Goal: Use online tool/utility

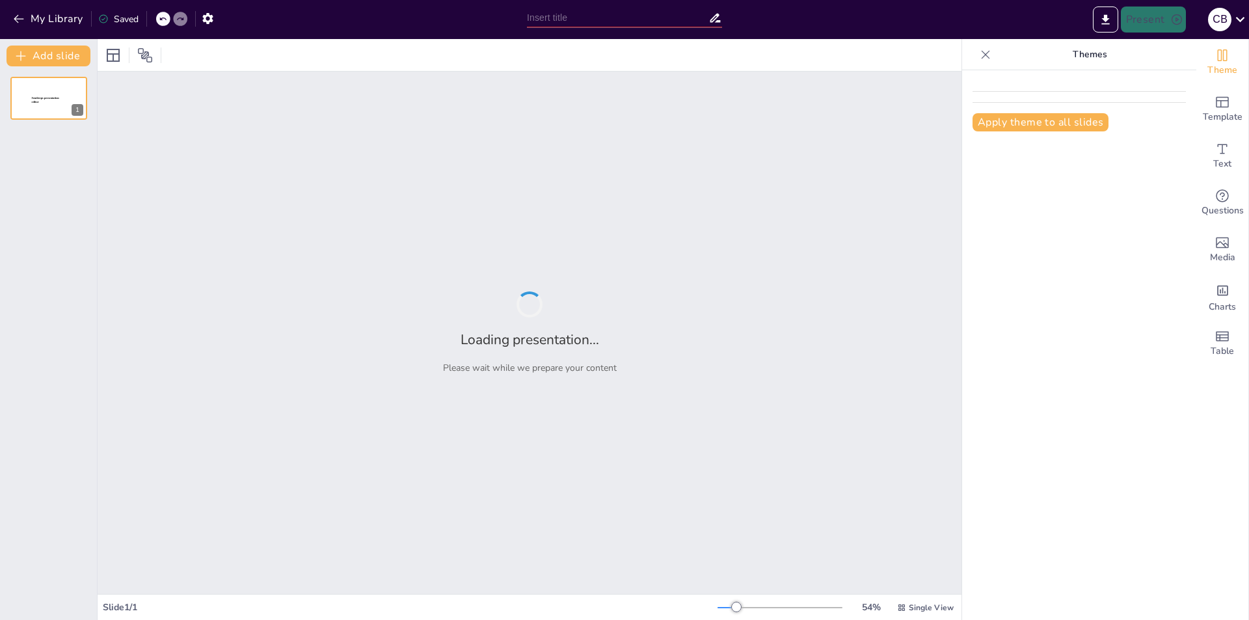
type input "Assessing Effectiveness: Teach-Back Method's Role in Strengthening Nurse-Patien…"
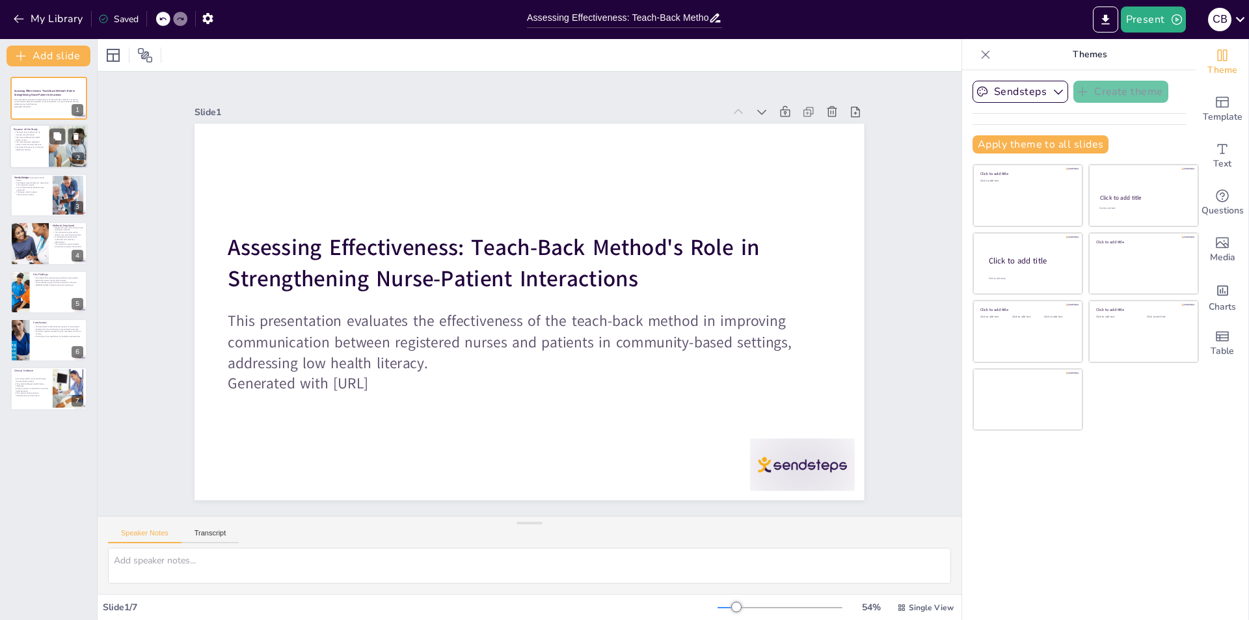
click at [38, 146] on p "The research focuses on community healthcare settings." at bounding box center [29, 148] width 31 height 5
type textarea "The teach-back method focuses on enhancing communication between healthcare pro…"
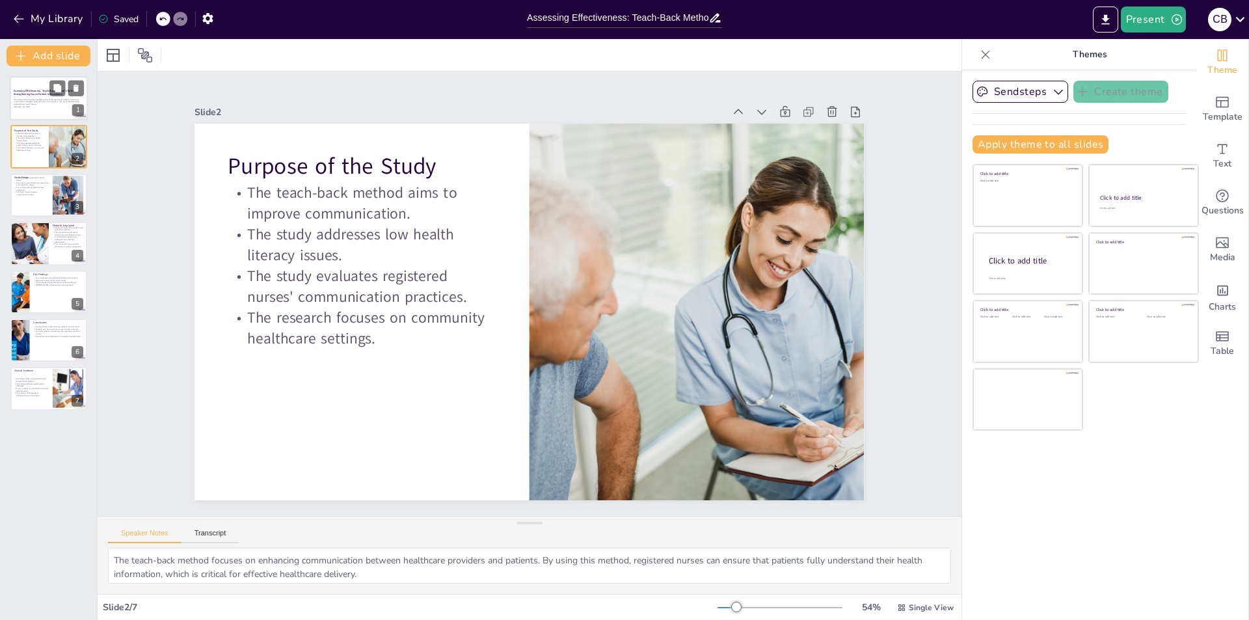
click at [46, 105] on p "This presentation evaluates the effectiveness of the teach-back method in impro…" at bounding box center [49, 101] width 70 height 7
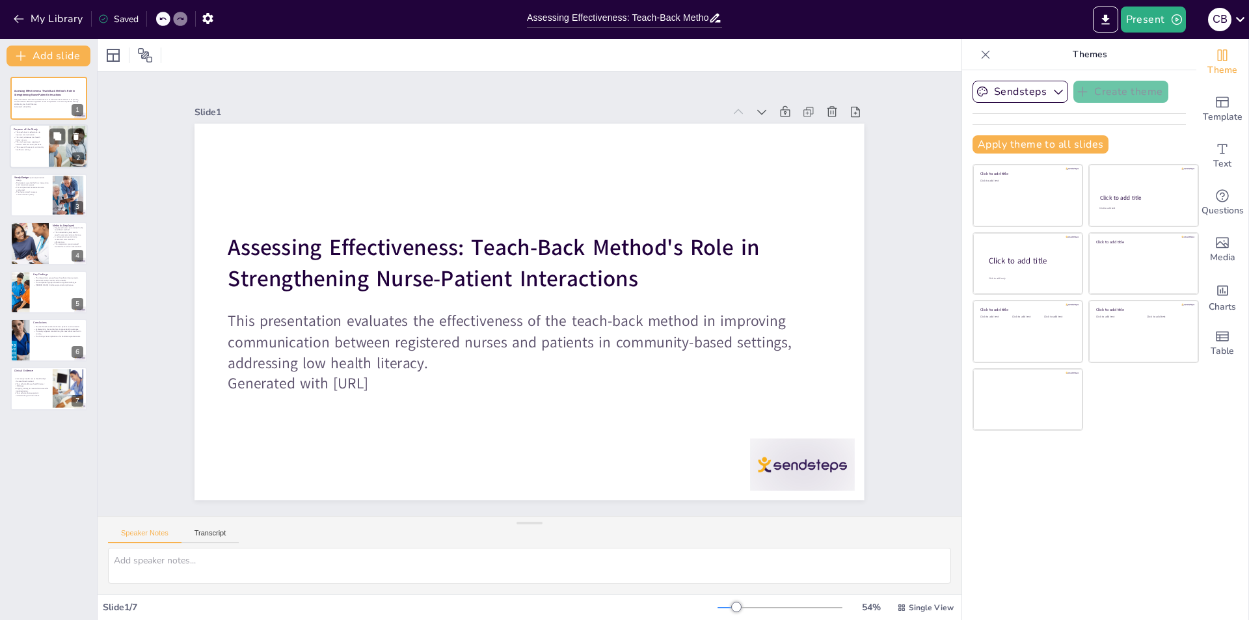
click at [36, 151] on div at bounding box center [49, 147] width 78 height 44
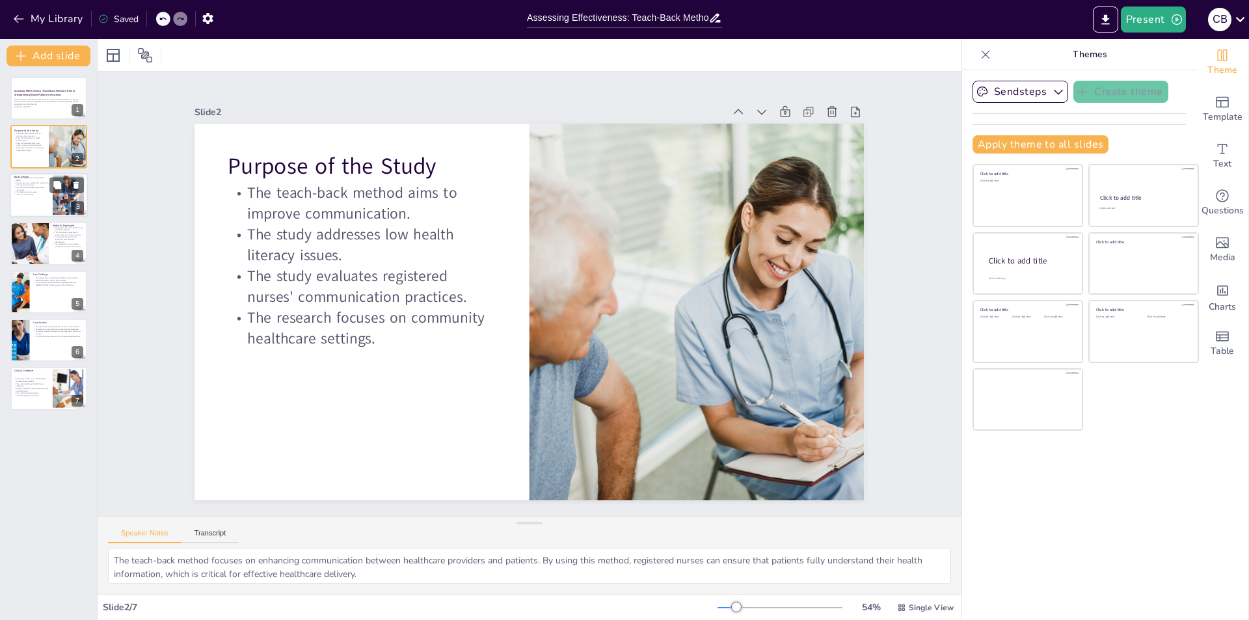
click at [26, 193] on p "The design aimed to assess communication quality." at bounding box center [31, 193] width 35 height 5
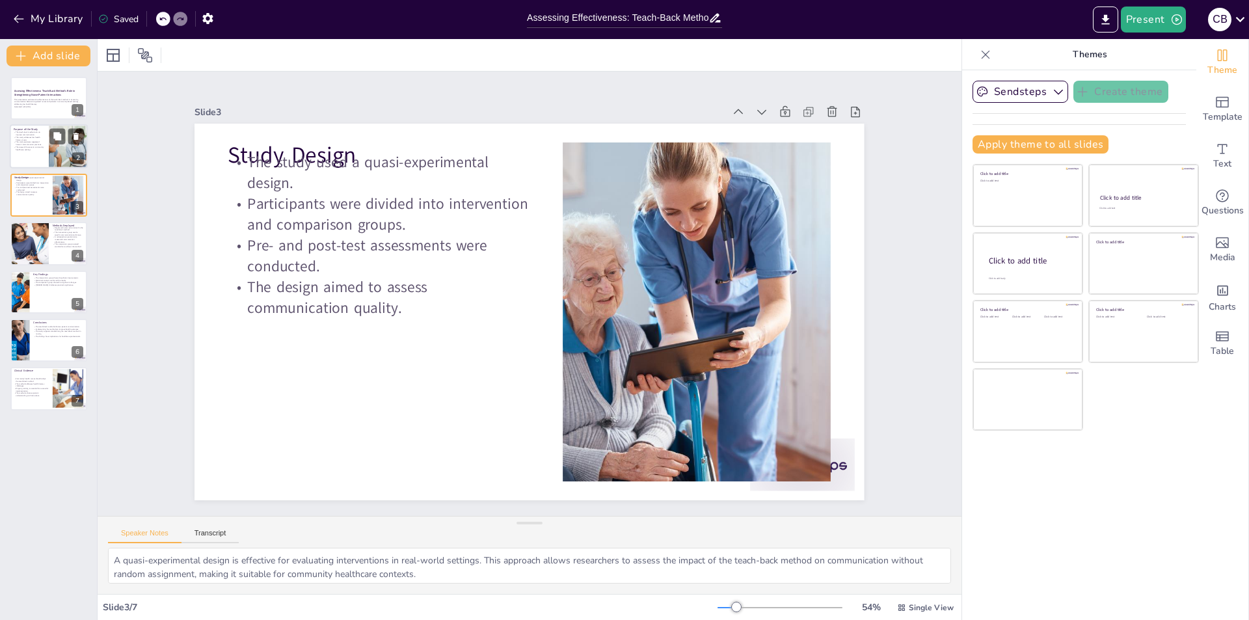
click at [34, 145] on p "The study evaluates registered nurses' communication practices." at bounding box center [29, 143] width 31 height 5
type textarea "The teach-back method focuses on enhancing communication between healthcare pro…"
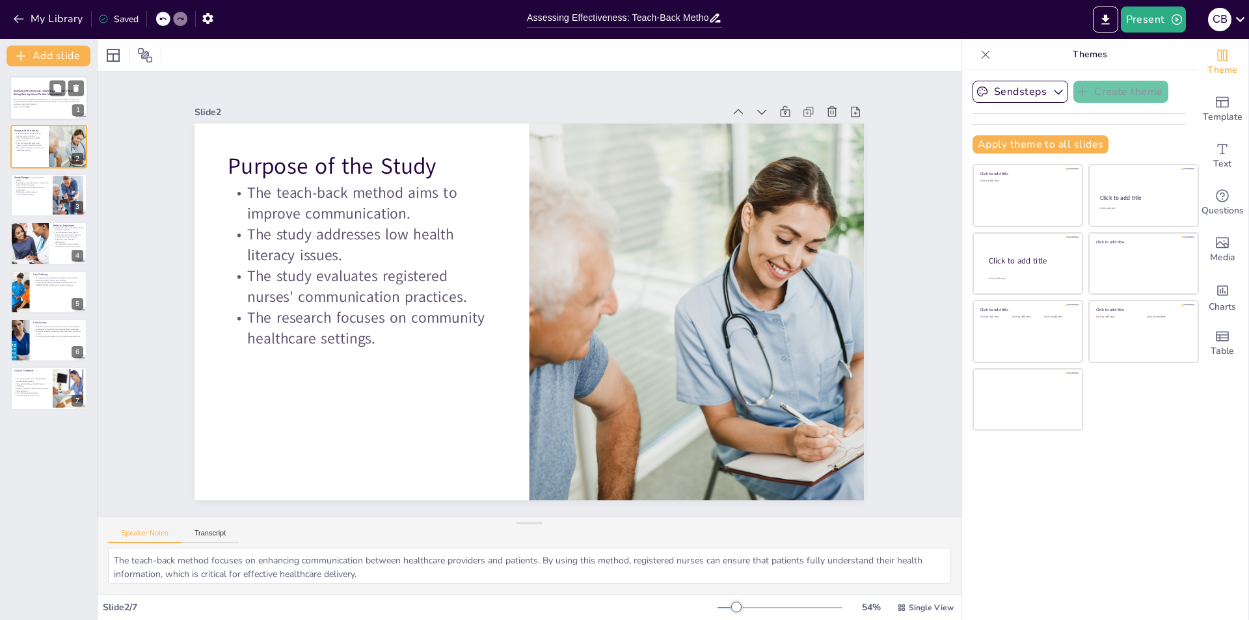
click at [37, 102] on p "This presentation evaluates the effectiveness of the teach-back method in impro…" at bounding box center [49, 101] width 70 height 7
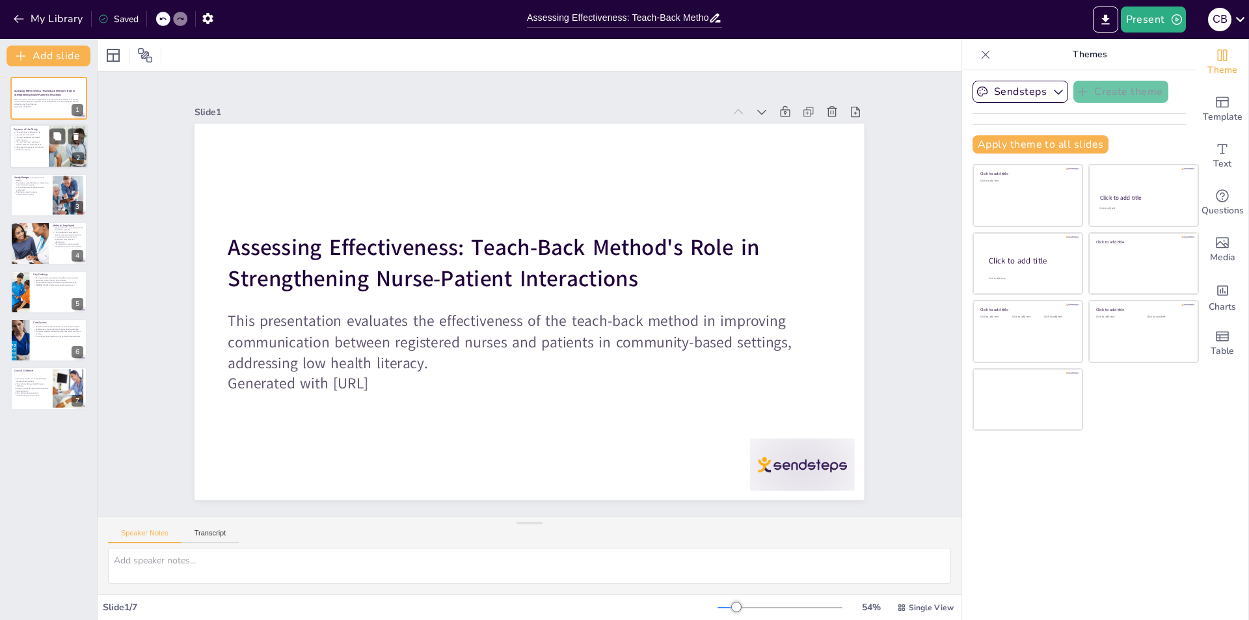
click at [42, 139] on p "The study addresses low health literacy issues." at bounding box center [29, 139] width 31 height 5
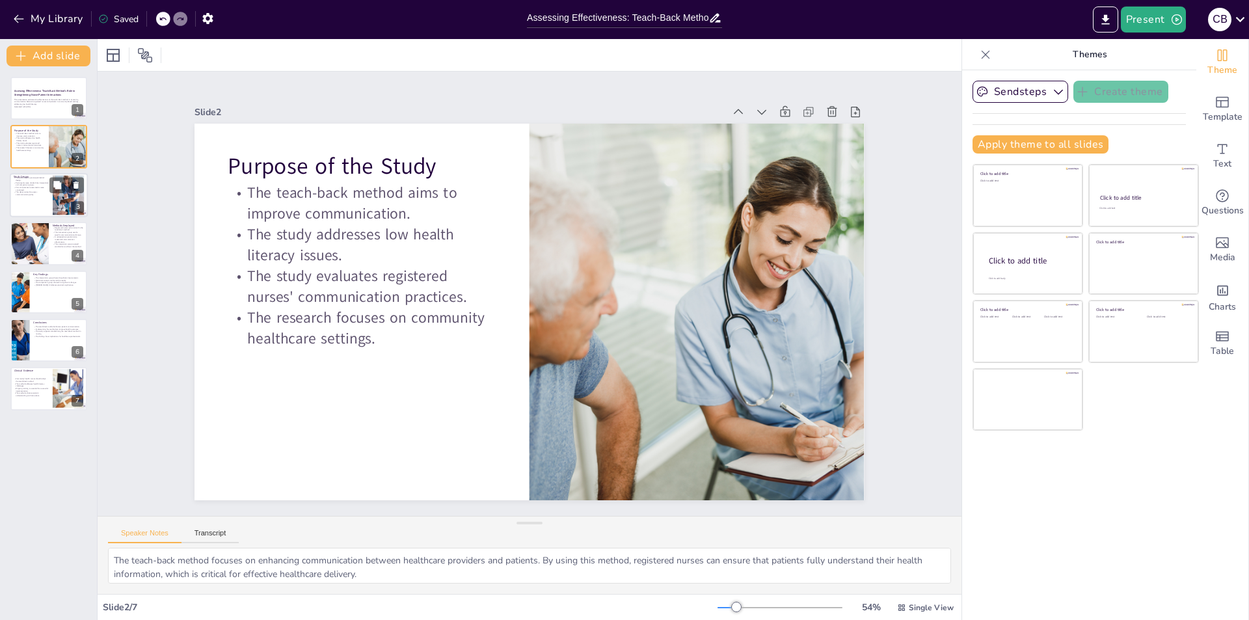
click at [35, 196] on p "The design aimed to assess communication quality." at bounding box center [31, 193] width 35 height 5
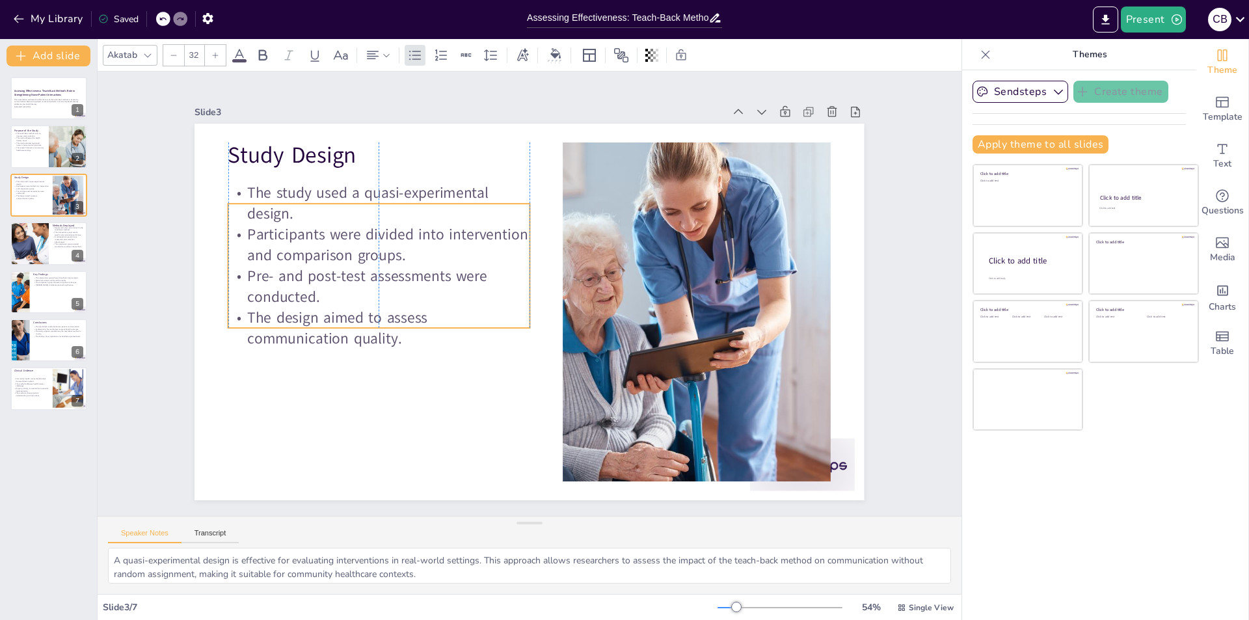
drag, startPoint x: 296, startPoint y: 209, endPoint x: 299, endPoint y: 239, distance: 30.7
click at [299, 239] on p "Participants were divided into intervention and comparison groups." at bounding box center [392, 214] width 303 height 103
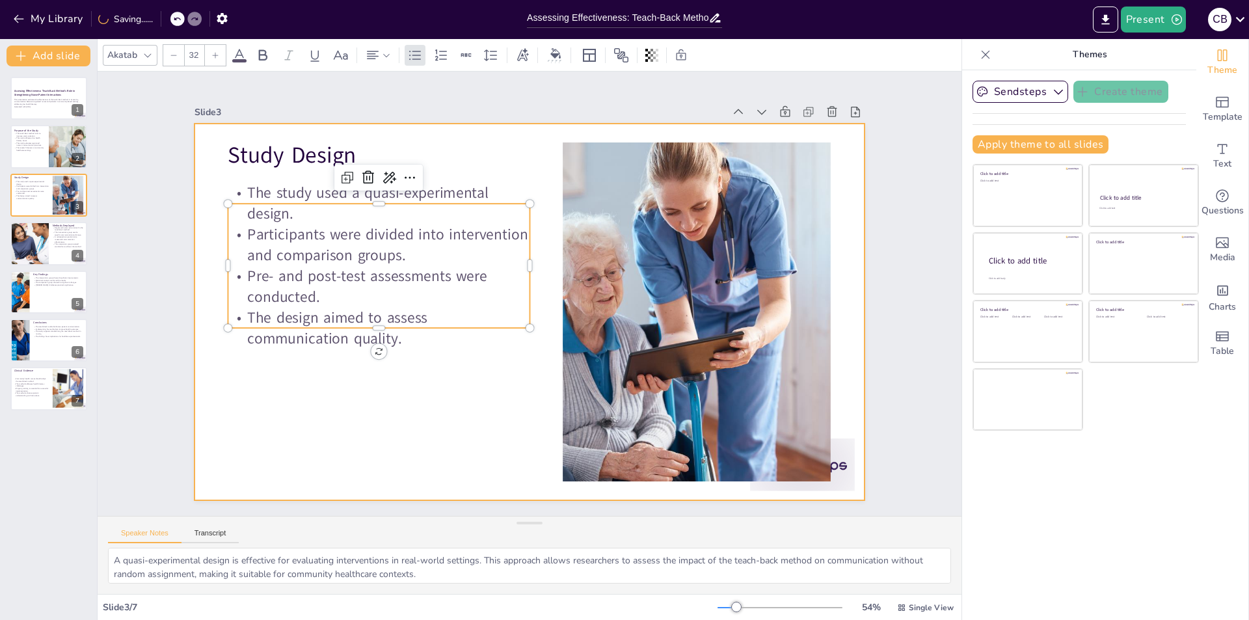
click at [284, 357] on div at bounding box center [522, 310] width 765 height 616
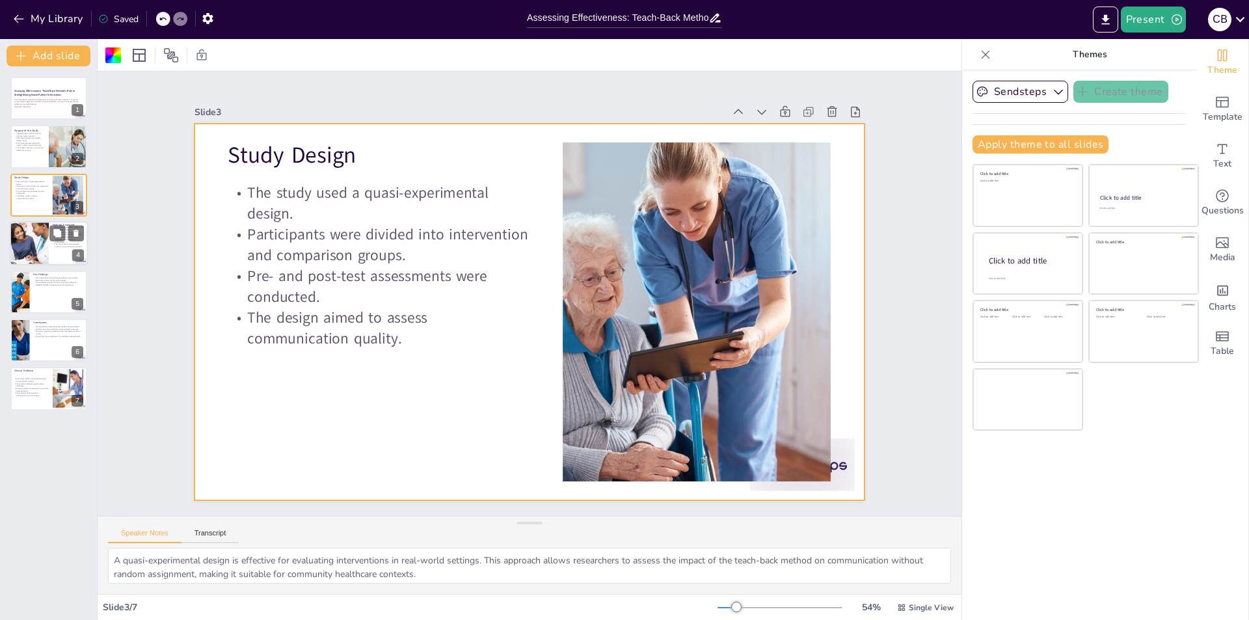
click at [35, 228] on div at bounding box center [29, 243] width 39 height 59
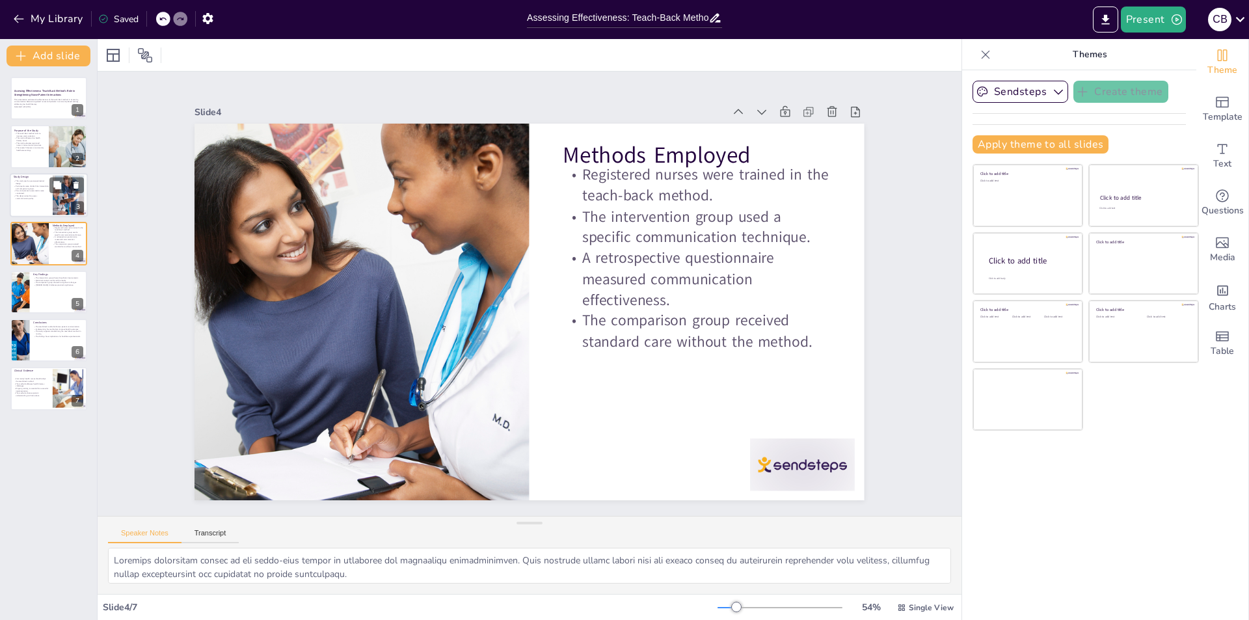
click at [34, 198] on p "The design aimed to assess communication quality." at bounding box center [31, 197] width 35 height 5
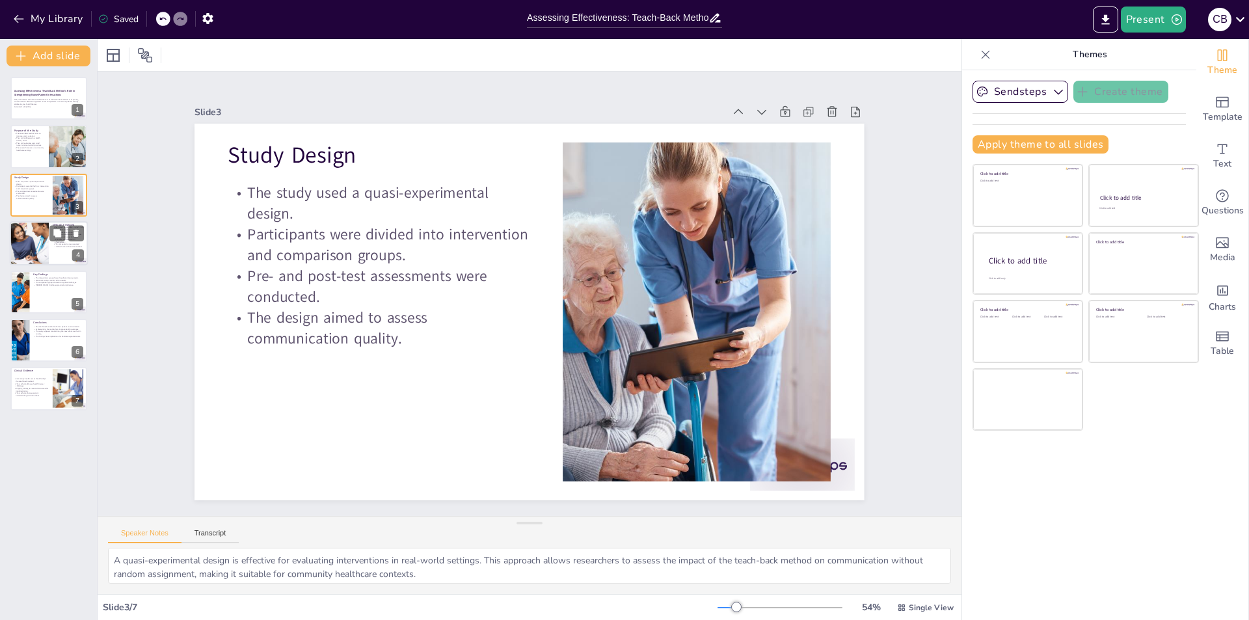
click at [34, 249] on div at bounding box center [29, 243] width 39 height 59
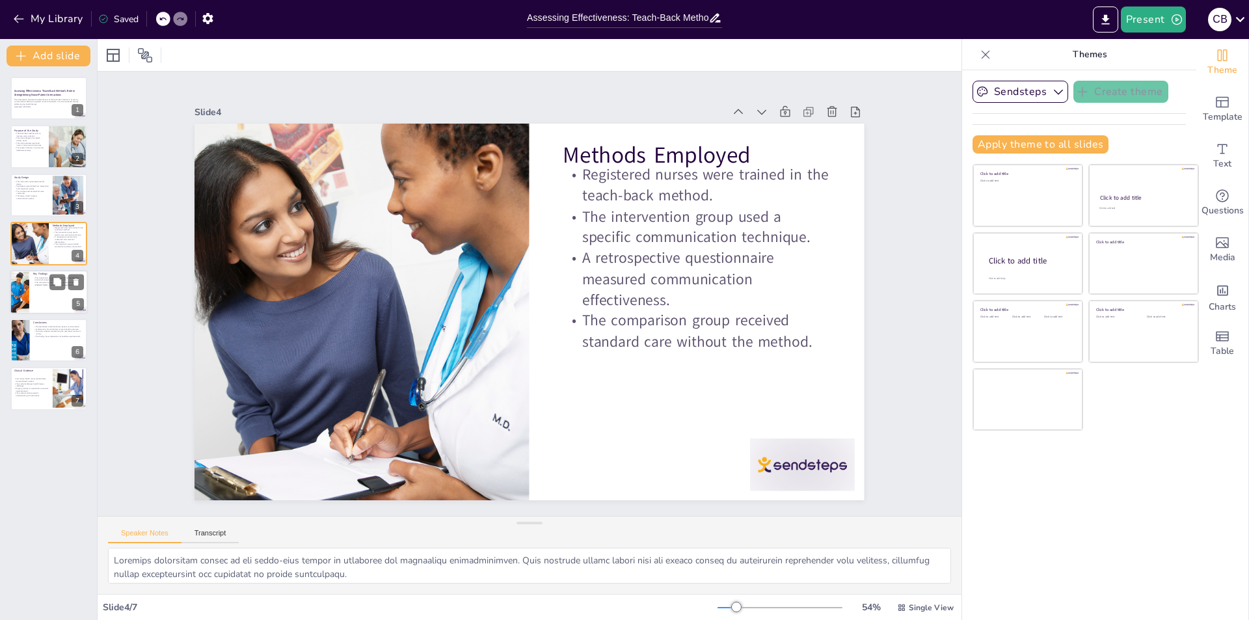
click at [34, 297] on div at bounding box center [49, 292] width 78 height 44
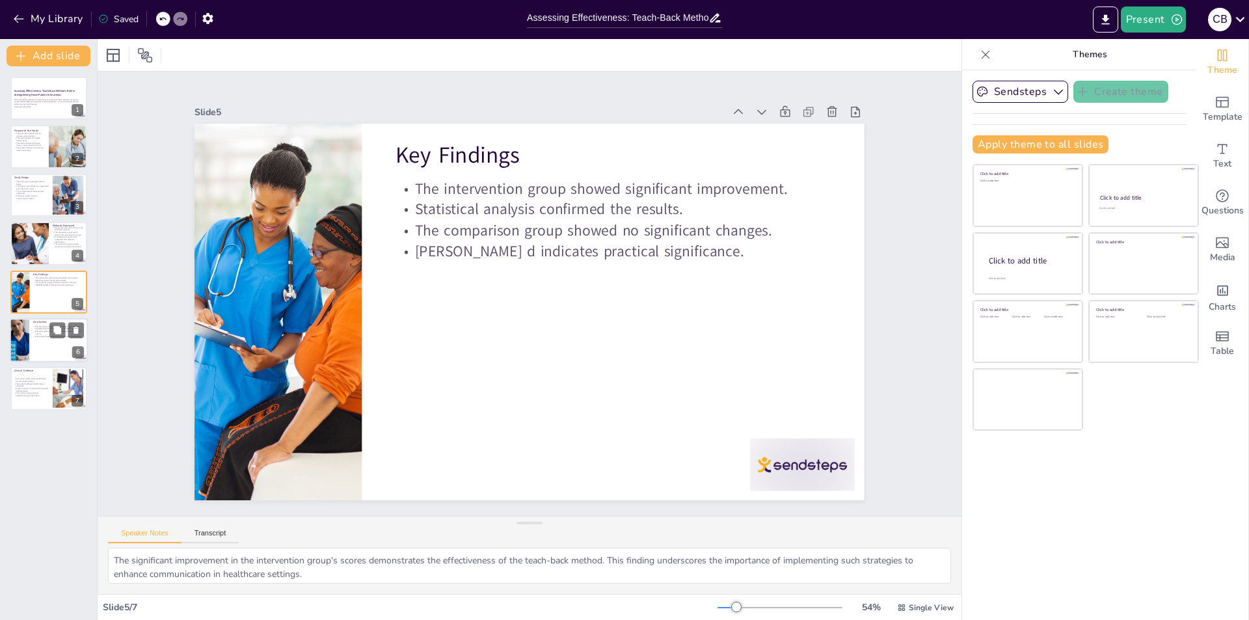
click at [23, 330] on div at bounding box center [19, 340] width 77 height 44
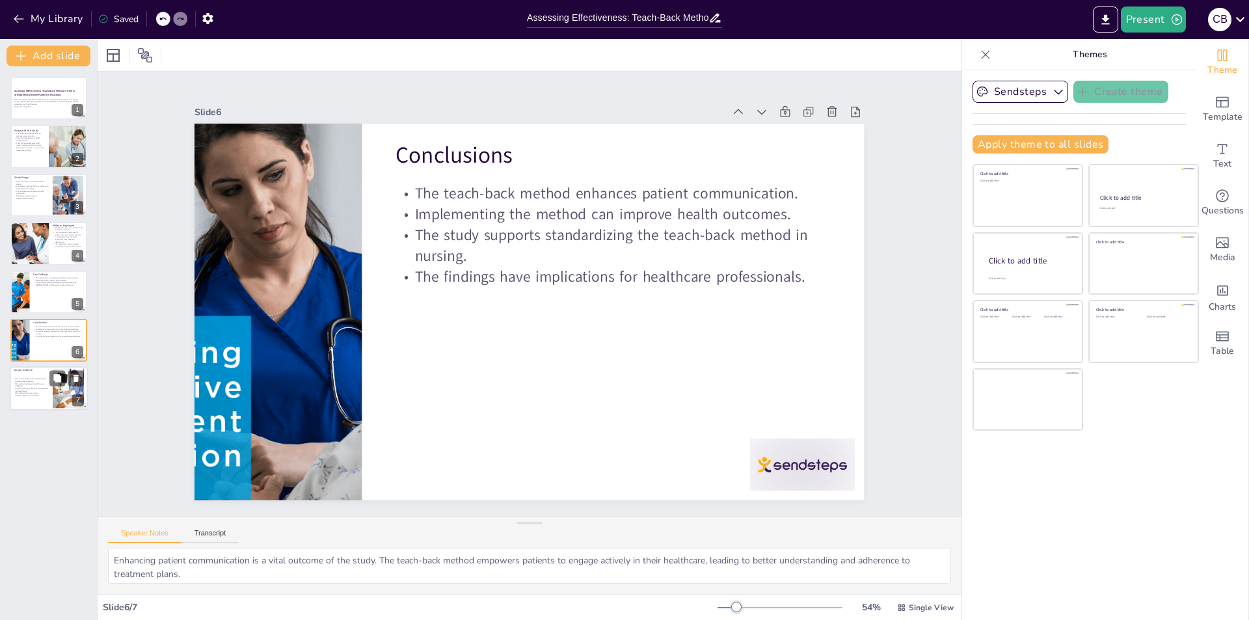
click at [59, 390] on div at bounding box center [67, 389] width 59 height 40
type textarea "The adoption of the teach-back method by community health nurses is crucial for…"
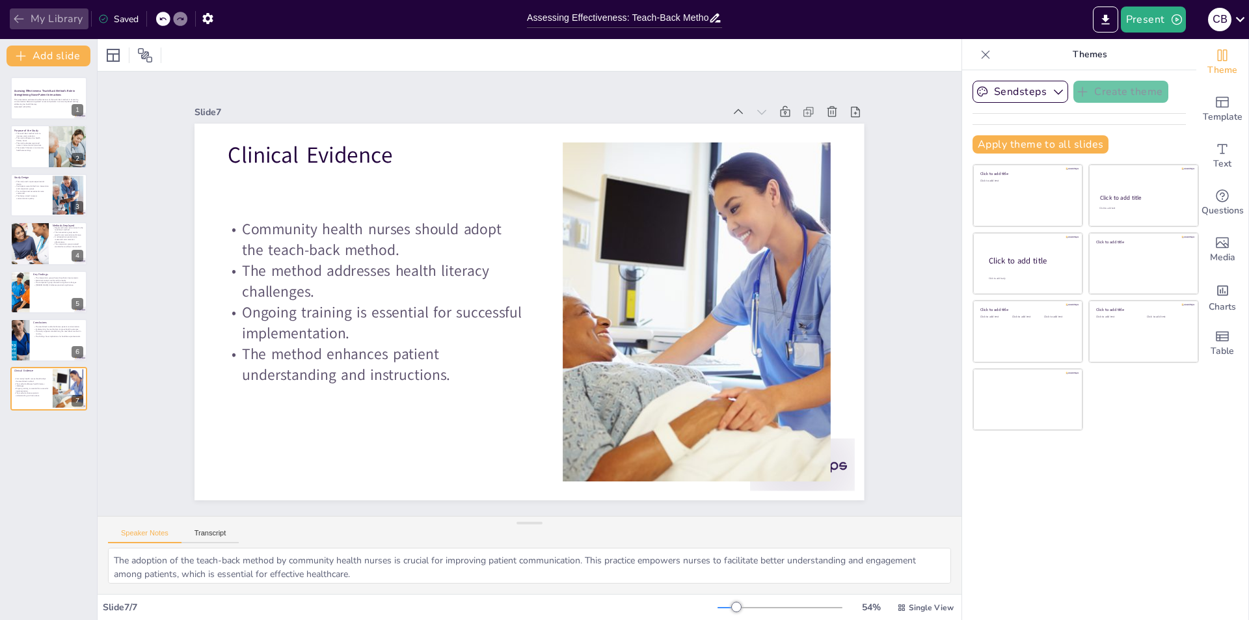
click at [55, 24] on button "My Library" at bounding box center [49, 18] width 79 height 21
